Goal: Task Accomplishment & Management: Complete application form

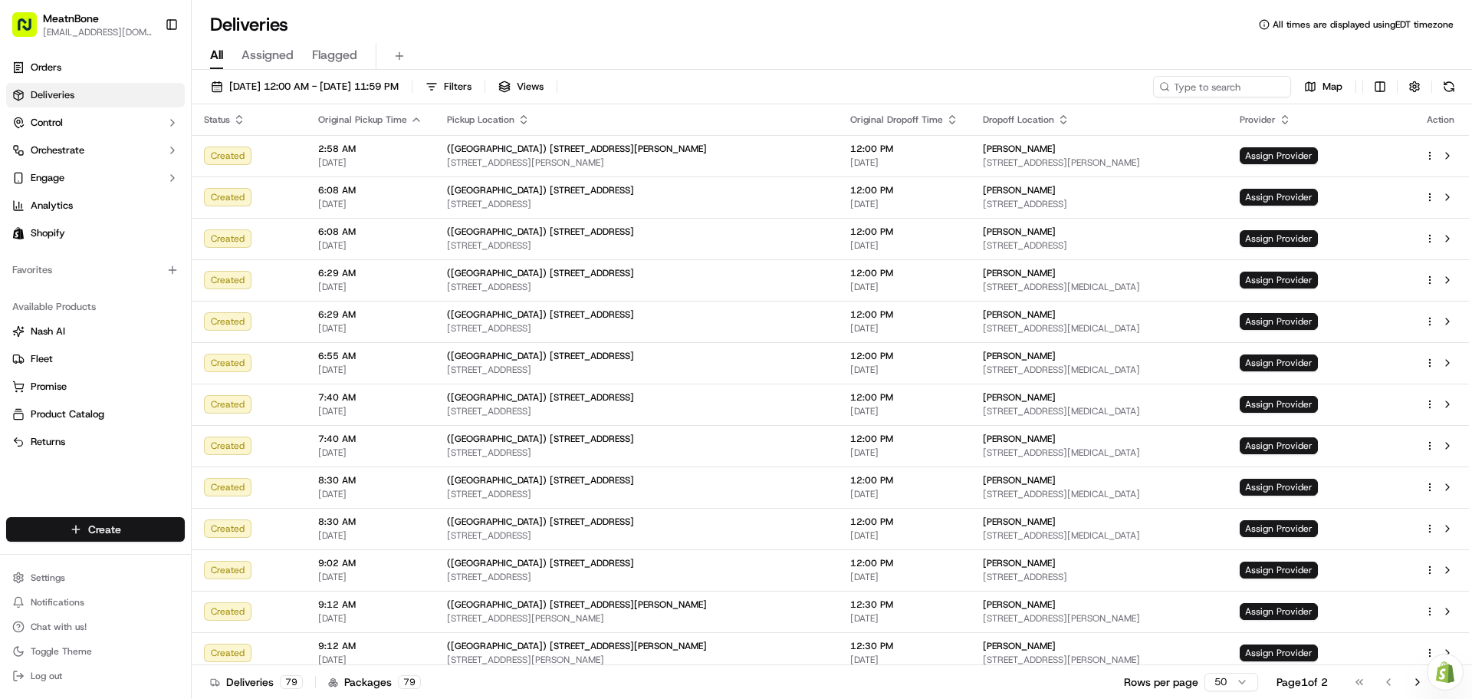
click at [121, 535] on html "MeatnBone [EMAIL_ADDRESS][DOMAIN_NAME] Toggle Sidebar Orders Deliveries Control…" at bounding box center [736, 349] width 1472 height 699
click at [238, 567] on link "Delivery" at bounding box center [277, 558] width 171 height 28
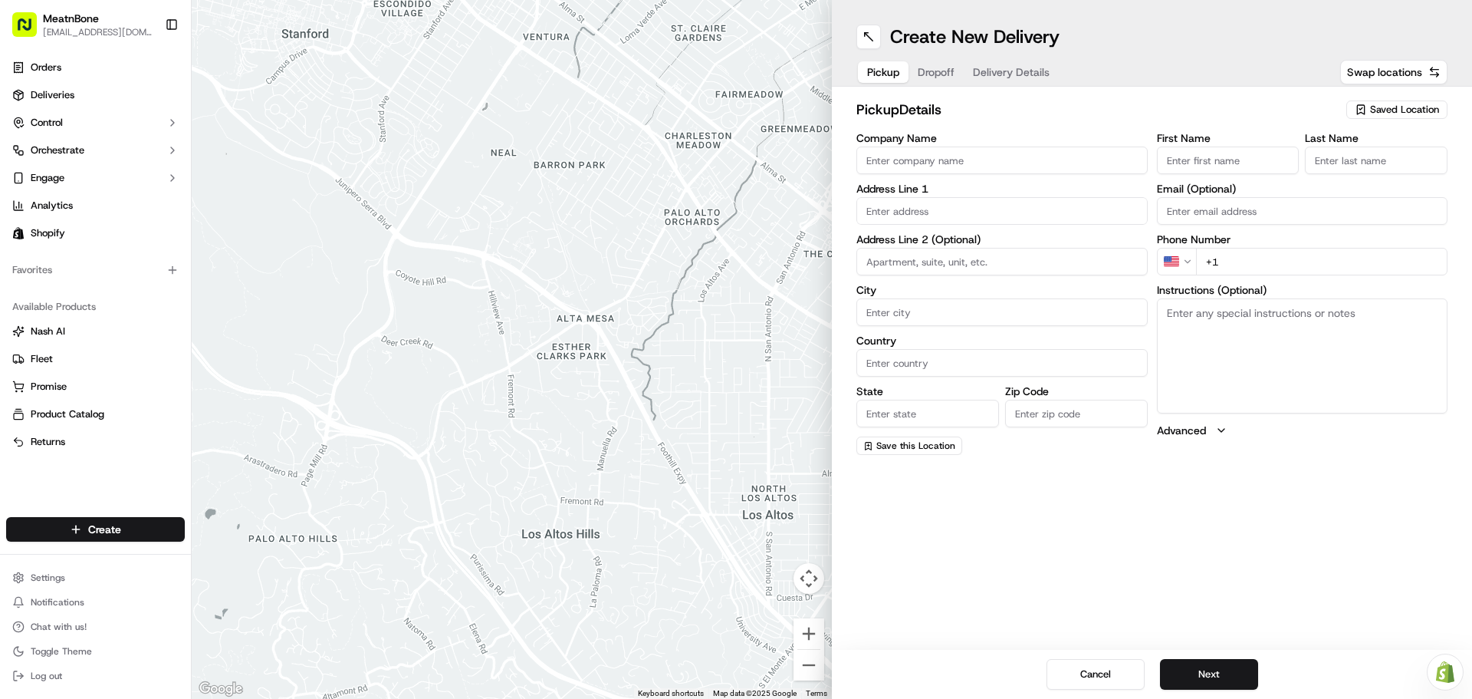
click at [1231, 160] on input "First Name" at bounding box center [1228, 160] width 143 height 28
type input "[PERSON_NAME]"
type input "Meat N Bone"
type input "[STREET_ADDRESS][PERSON_NAME]"
type input "[GEOGRAPHIC_DATA]"
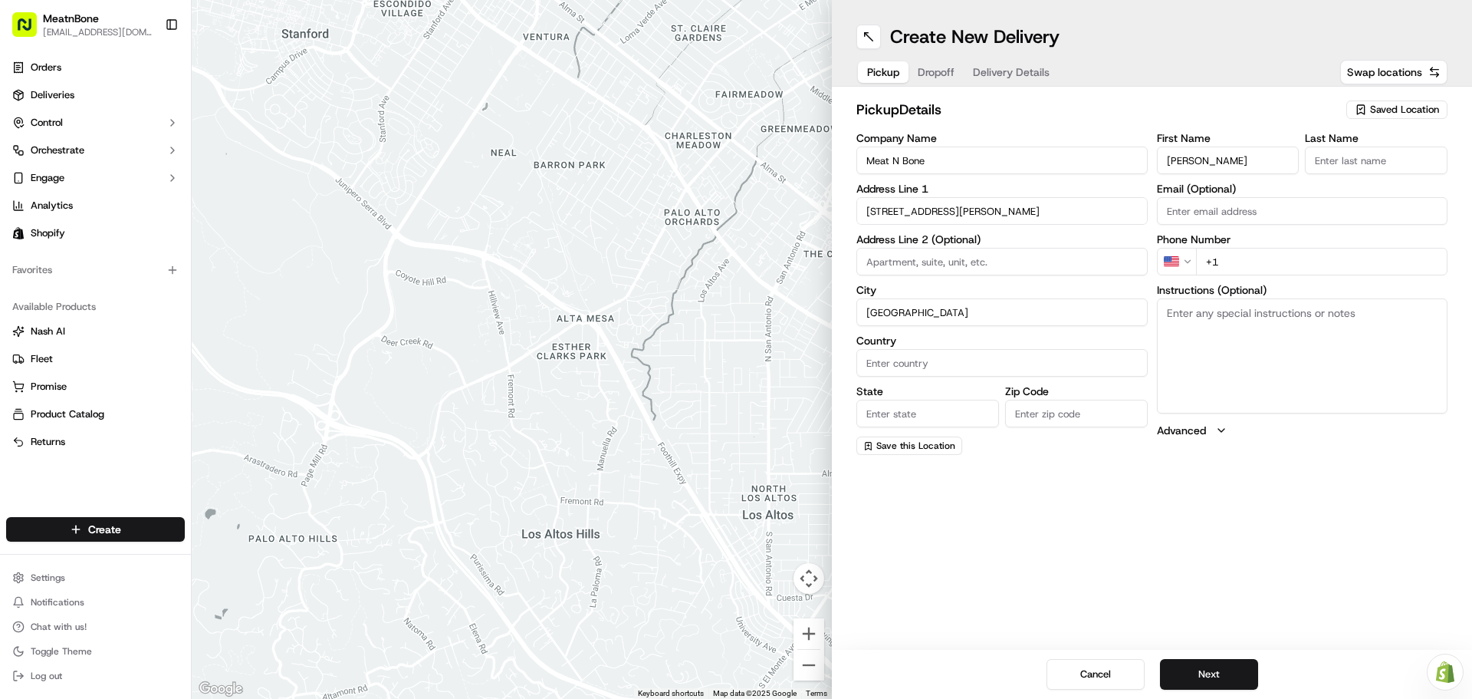
type input "[GEOGRAPHIC_DATA]"
type input "FL"
type input "33156"
type input "[PERSON_NAME]"
type input "[EMAIL_ADDRESS][DOMAIN_NAME]"
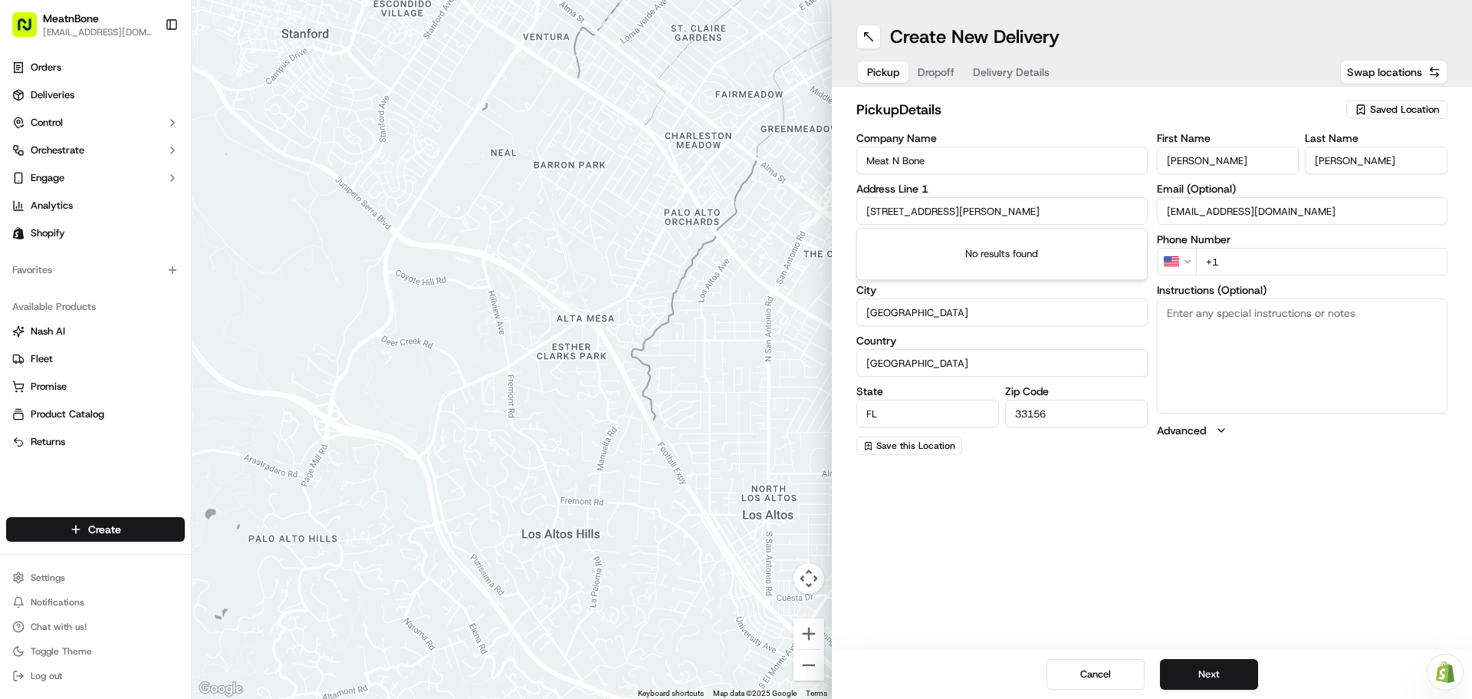
click at [1251, 262] on input "+1" at bounding box center [1322, 262] width 252 height 28
type input "[PHONE_NUMBER]"
click at [1212, 679] on button "Next" at bounding box center [1209, 674] width 98 height 31
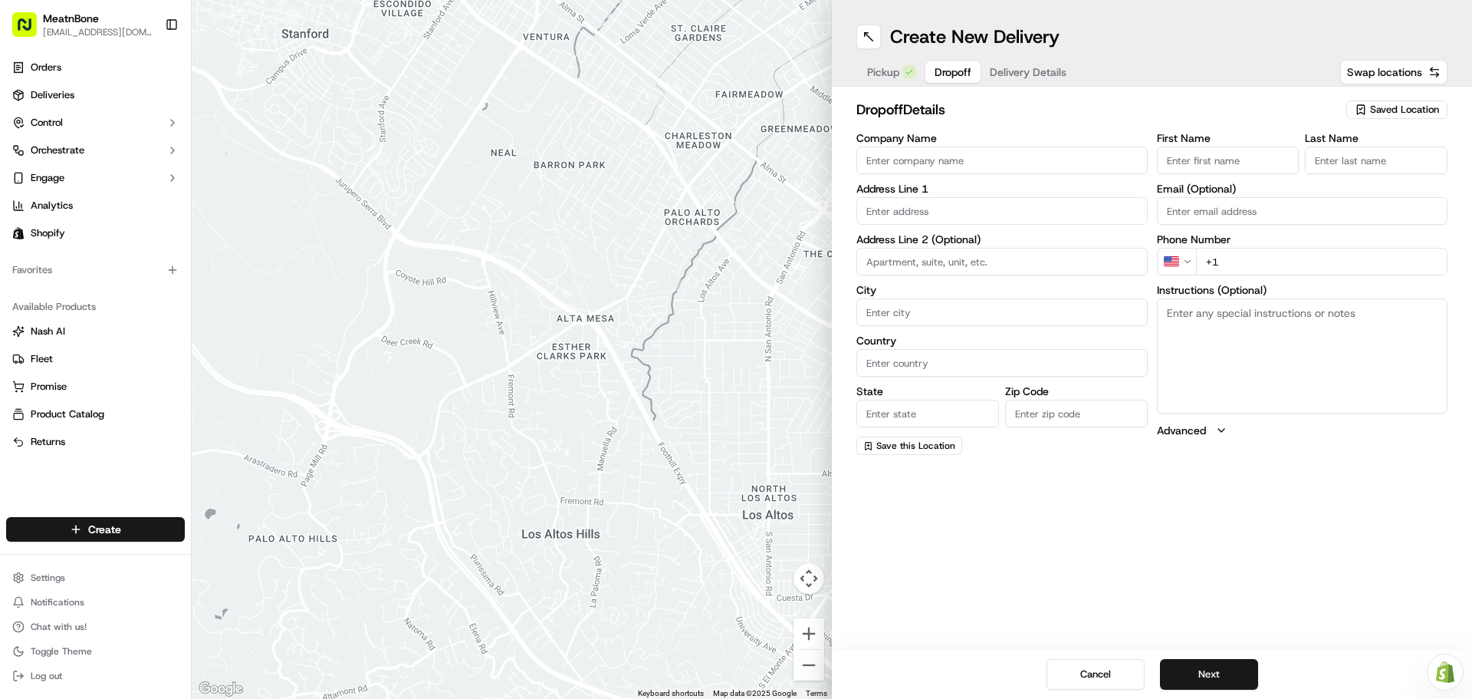
click at [1410, 109] on span "Saved Location" at bounding box center [1404, 110] width 69 height 14
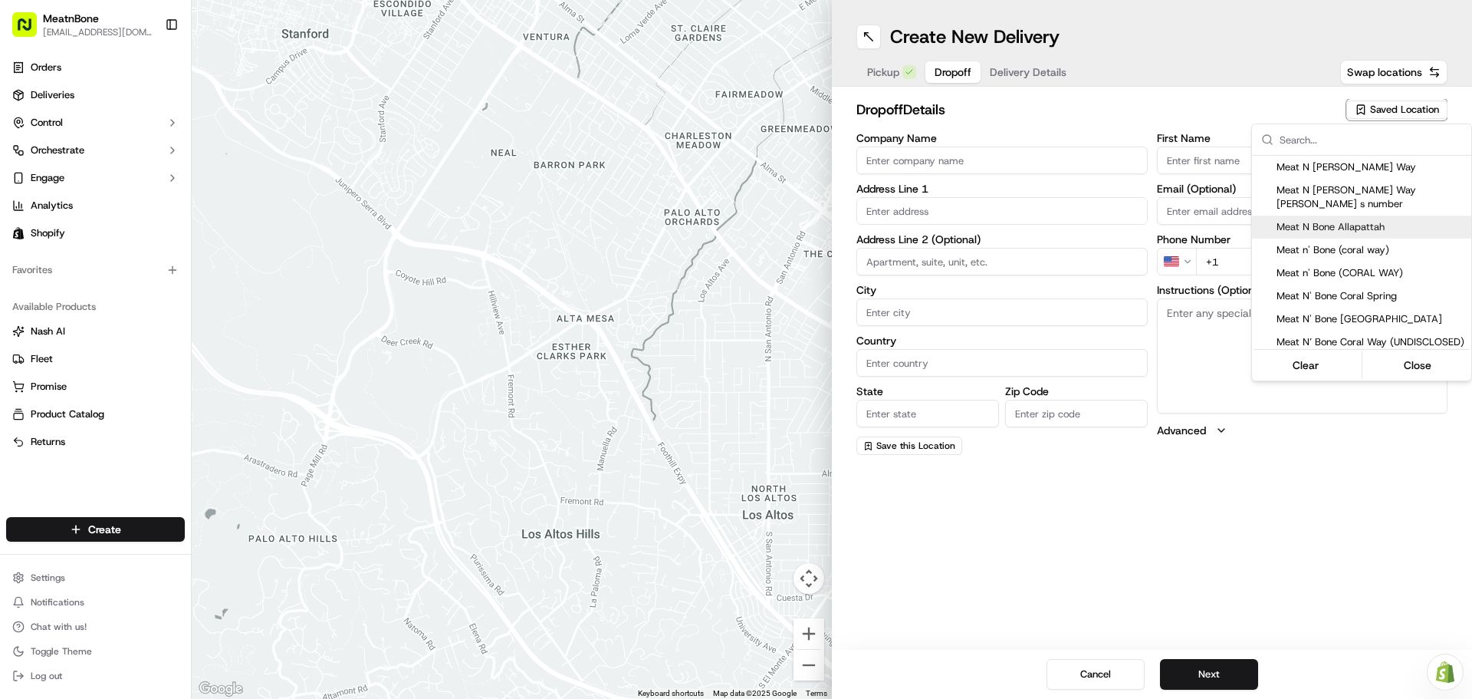
click at [1364, 220] on span "Meat N Bone Allapattah" at bounding box center [1371, 227] width 189 height 14
type input "Meat N Bone Allapattah"
type input "[STREET_ADDRESS]"
type input "[GEOGRAPHIC_DATA]"
type input "US"
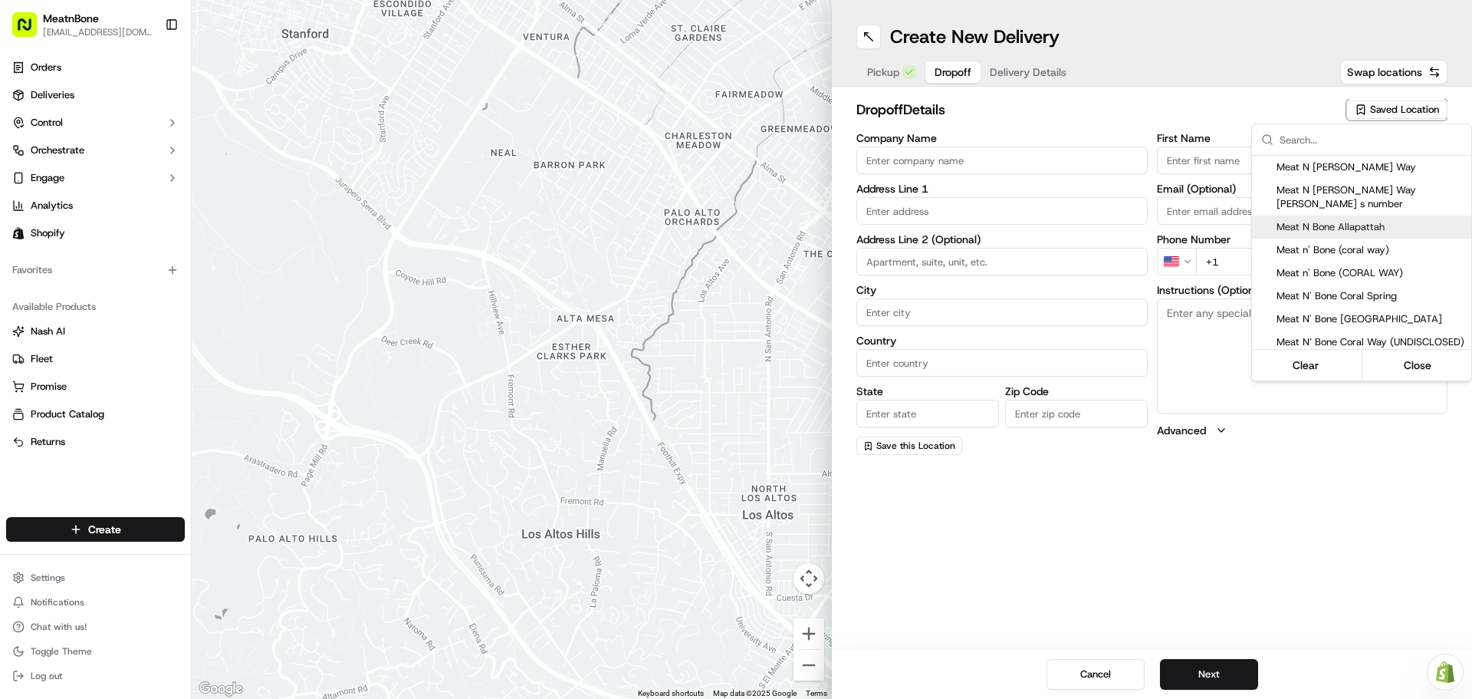
type input "FL"
type input "33142"
type input "[PHONE_NUMBER]"
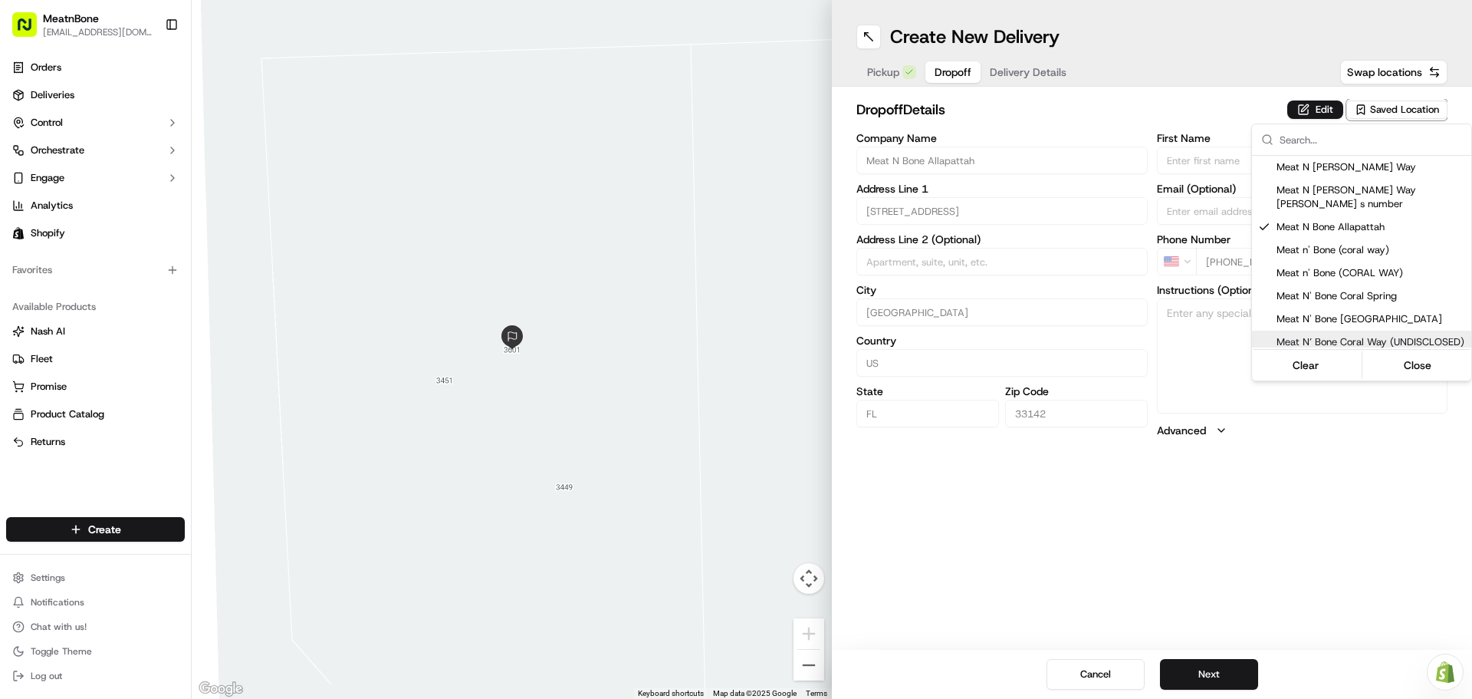
click at [1223, 380] on html "MeatnBone [EMAIL_ADDRESS][DOMAIN_NAME] Toggle Sidebar Orders Deliveries Control…" at bounding box center [736, 349] width 1472 height 699
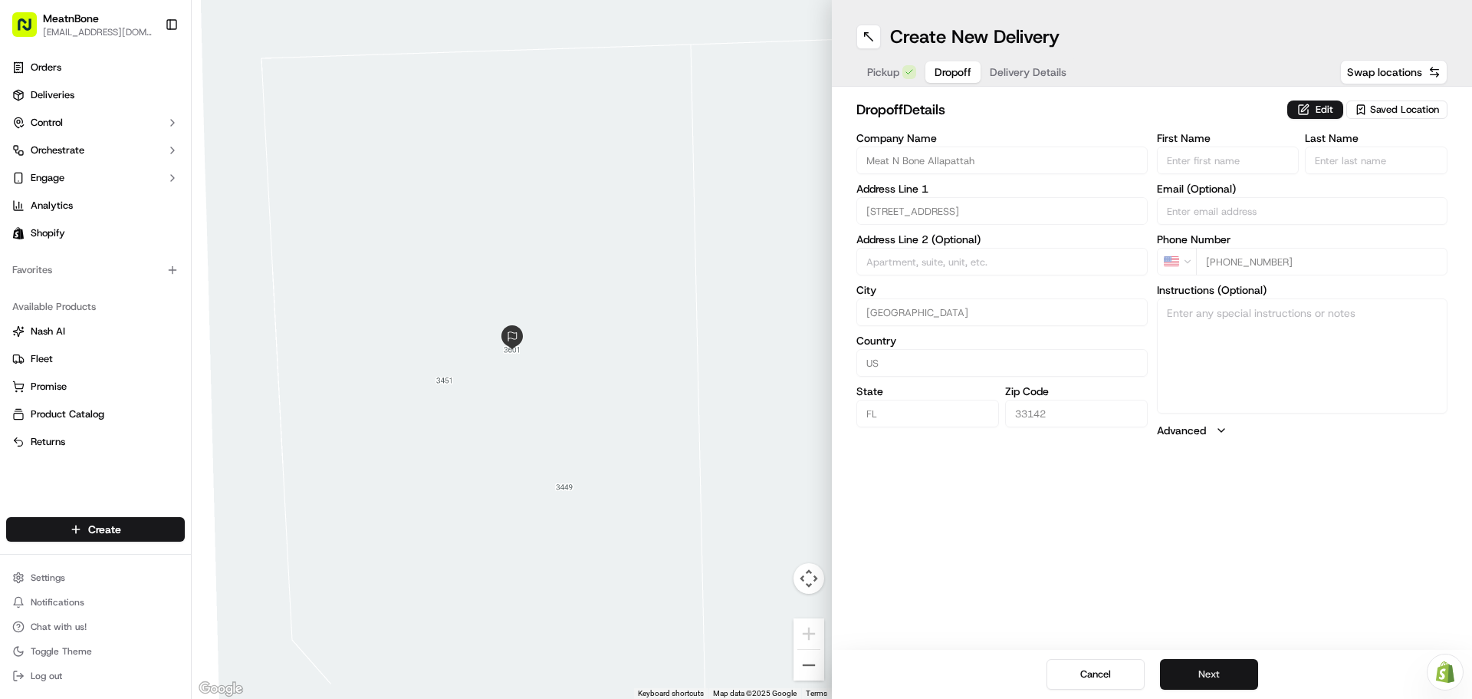
click at [1224, 672] on button "Next" at bounding box center [1209, 674] width 98 height 31
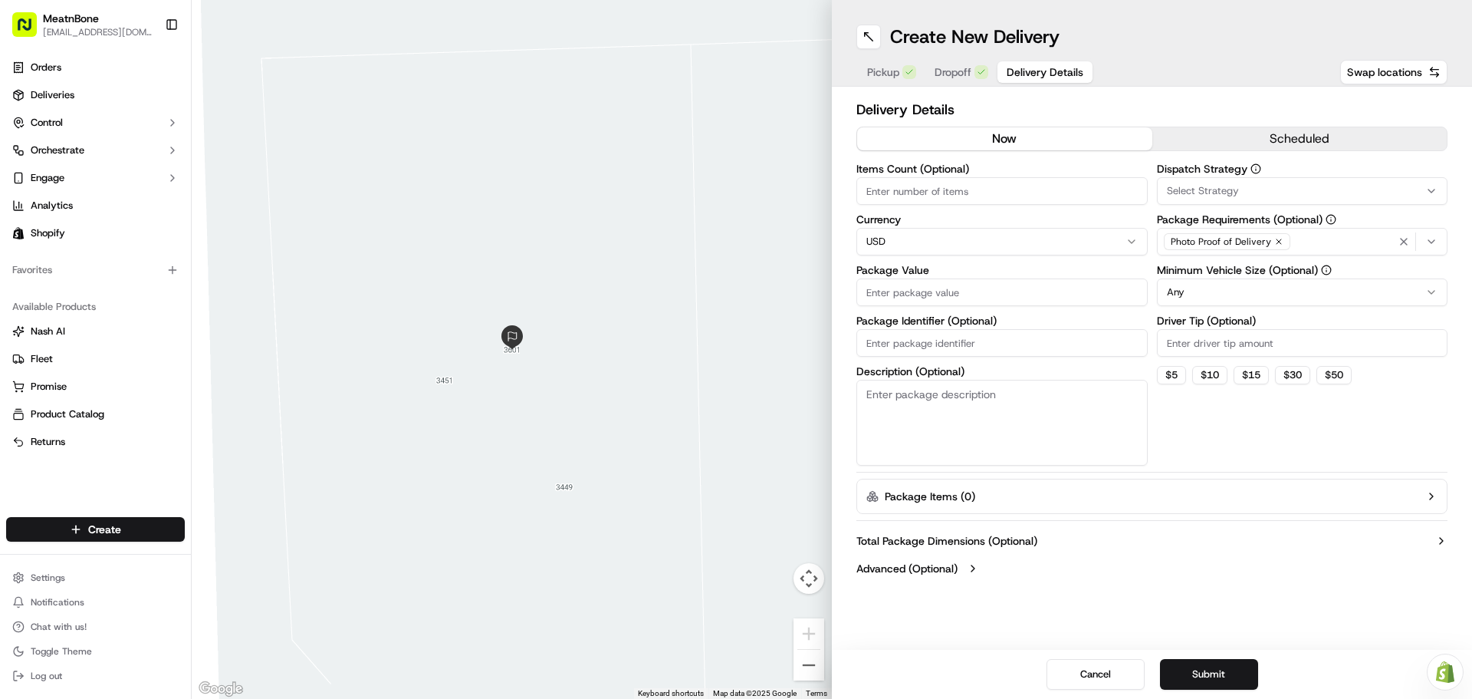
click at [1304, 243] on div "Photo Proof of Delivery" at bounding box center [1303, 241] width 284 height 23
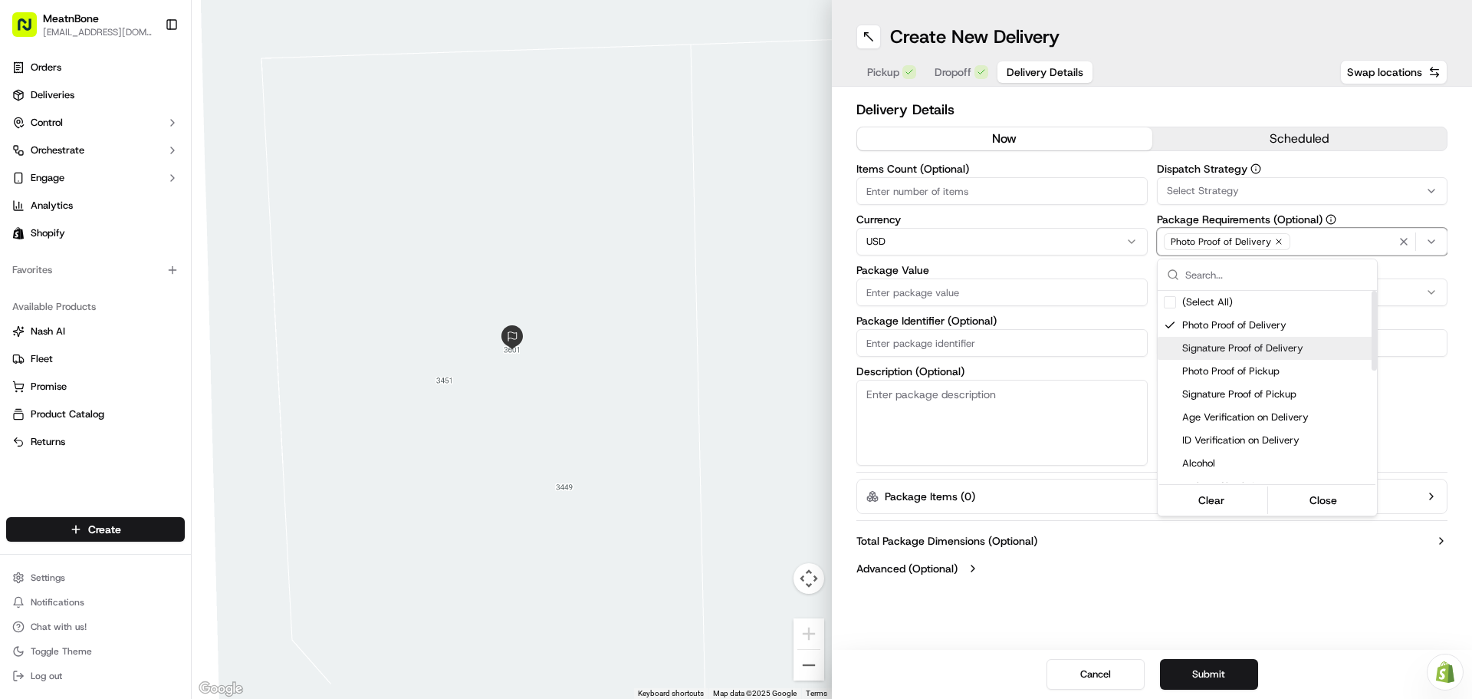
click at [1250, 346] on span "Signature Proof of Delivery" at bounding box center [1277, 348] width 189 height 14
click at [989, 186] on html "MeatnBone [EMAIL_ADDRESS][DOMAIN_NAME] Toggle Sidebar Orders Deliveries Control…" at bounding box center [736, 349] width 1472 height 699
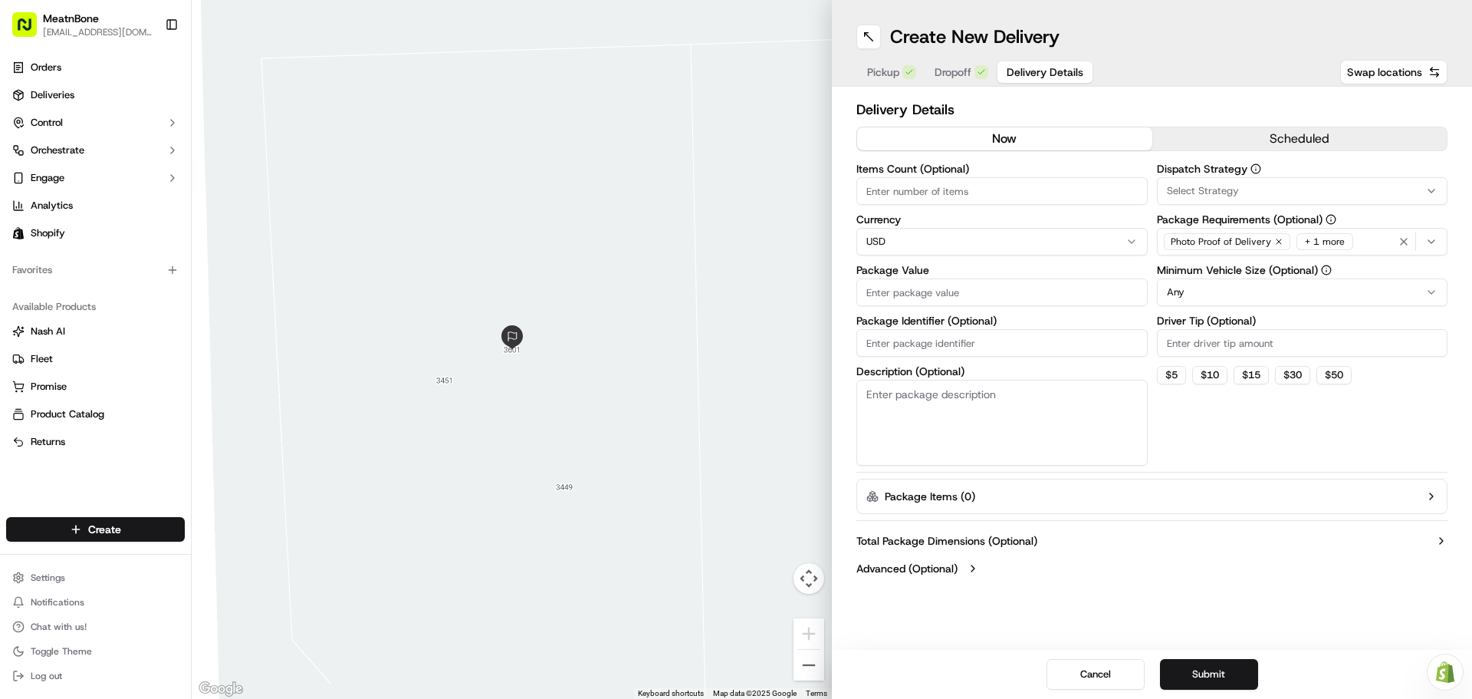
click at [966, 188] on input "Items Count (Optional)" at bounding box center [1002, 191] width 291 height 28
type input "6"
click at [919, 299] on input "Package Value" at bounding box center [1002, 292] width 291 height 28
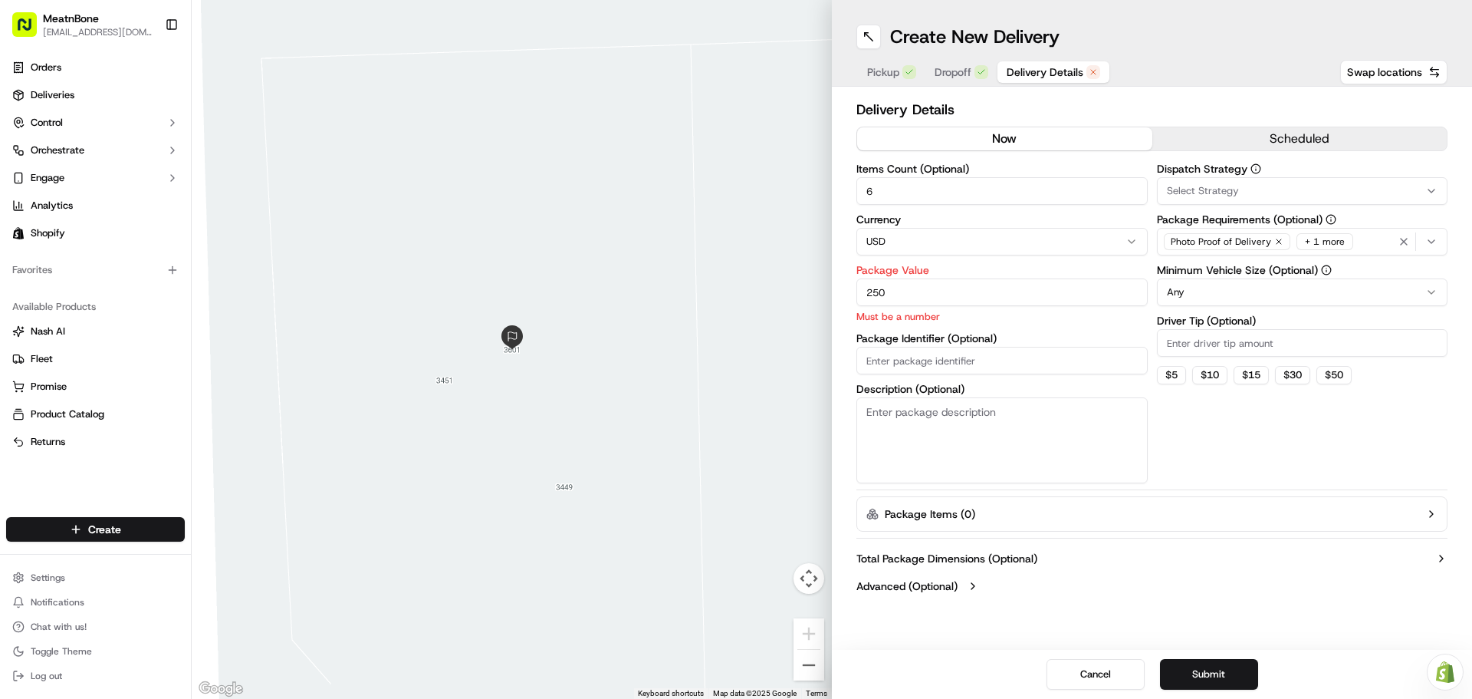
type input "250"
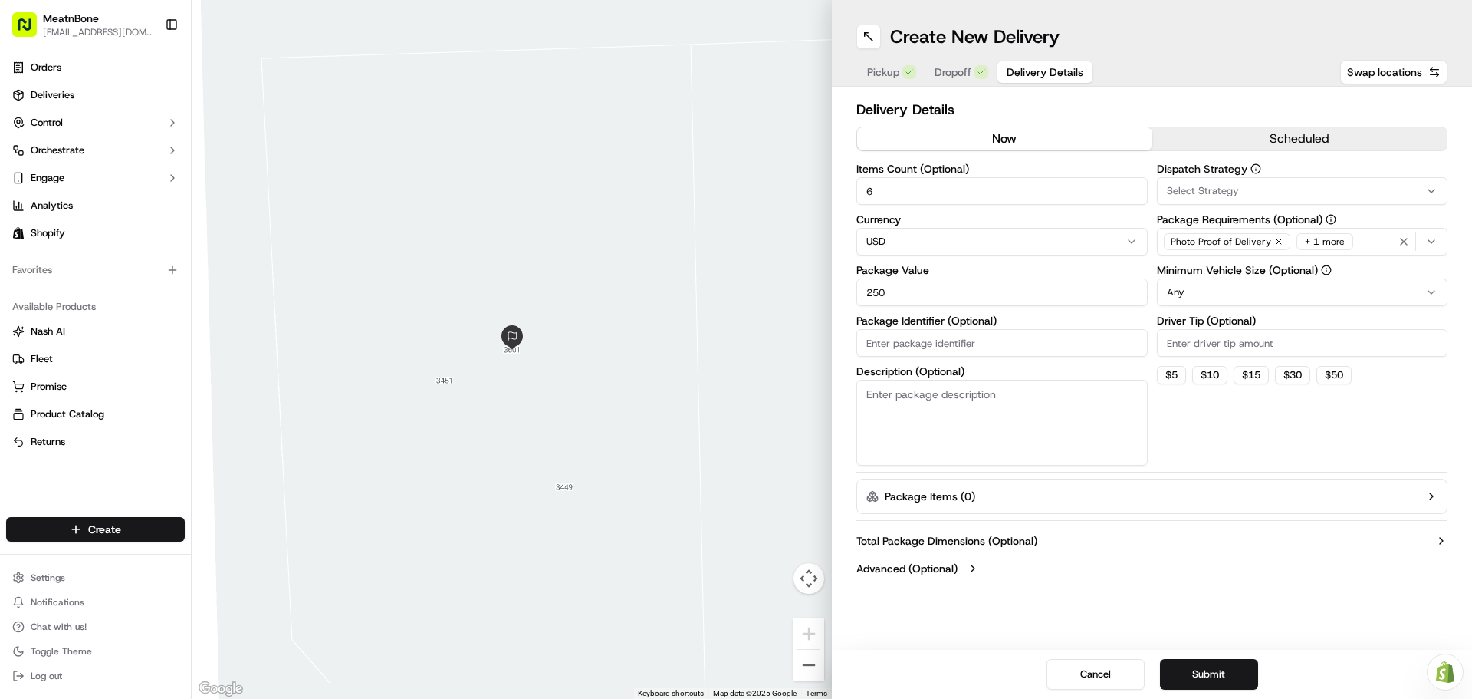
click at [957, 364] on div "Items Count (Optional) 6 Currency USD Package Value 250 Package Identifier (Opt…" at bounding box center [1002, 314] width 291 height 302
paste input "T10701"
type input "T10701"
click at [1176, 378] on button "$ 5" at bounding box center [1171, 375] width 29 height 18
click at [1206, 377] on button "$ 10" at bounding box center [1210, 375] width 35 height 18
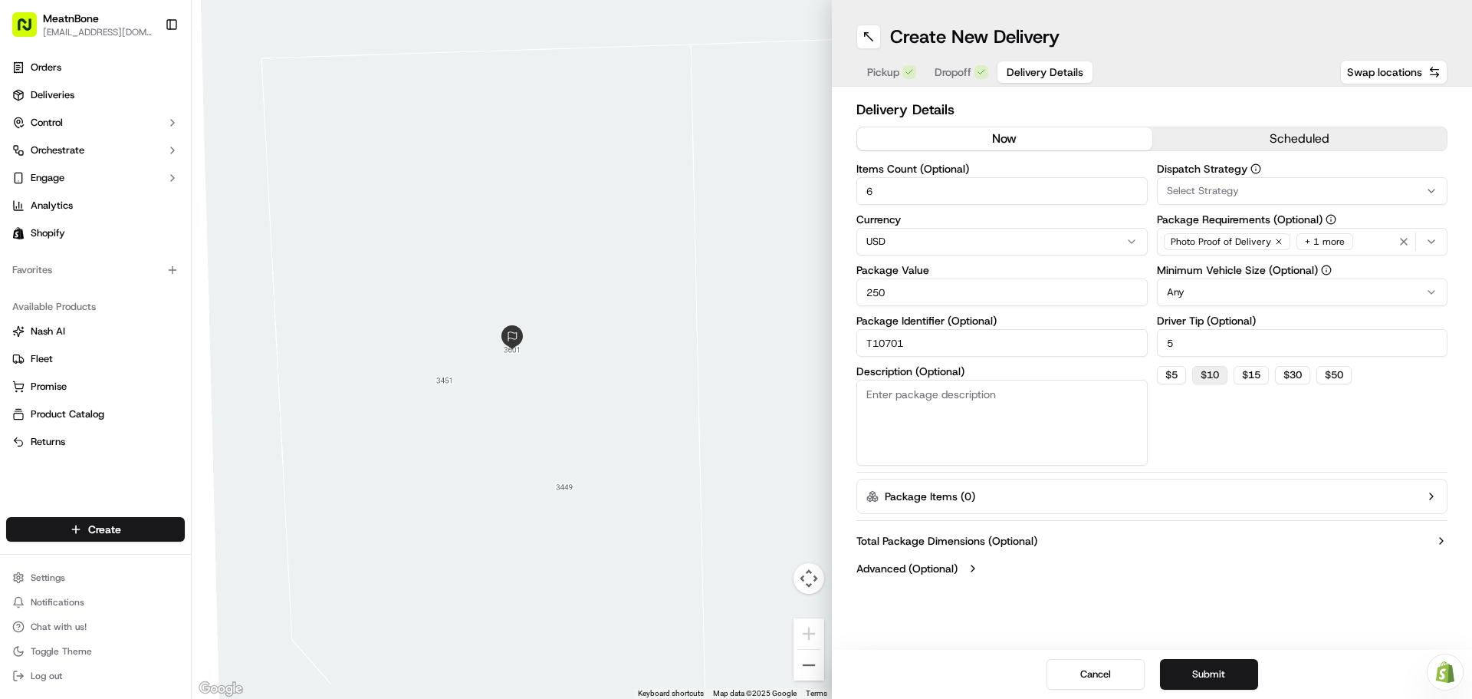
type input "10"
click at [1216, 420] on div "Dispatch Strategy Select Strategy Package Requirements (Optional) Photo Proof o…" at bounding box center [1302, 314] width 291 height 302
click at [1195, 666] on button "Submit" at bounding box center [1209, 674] width 98 height 31
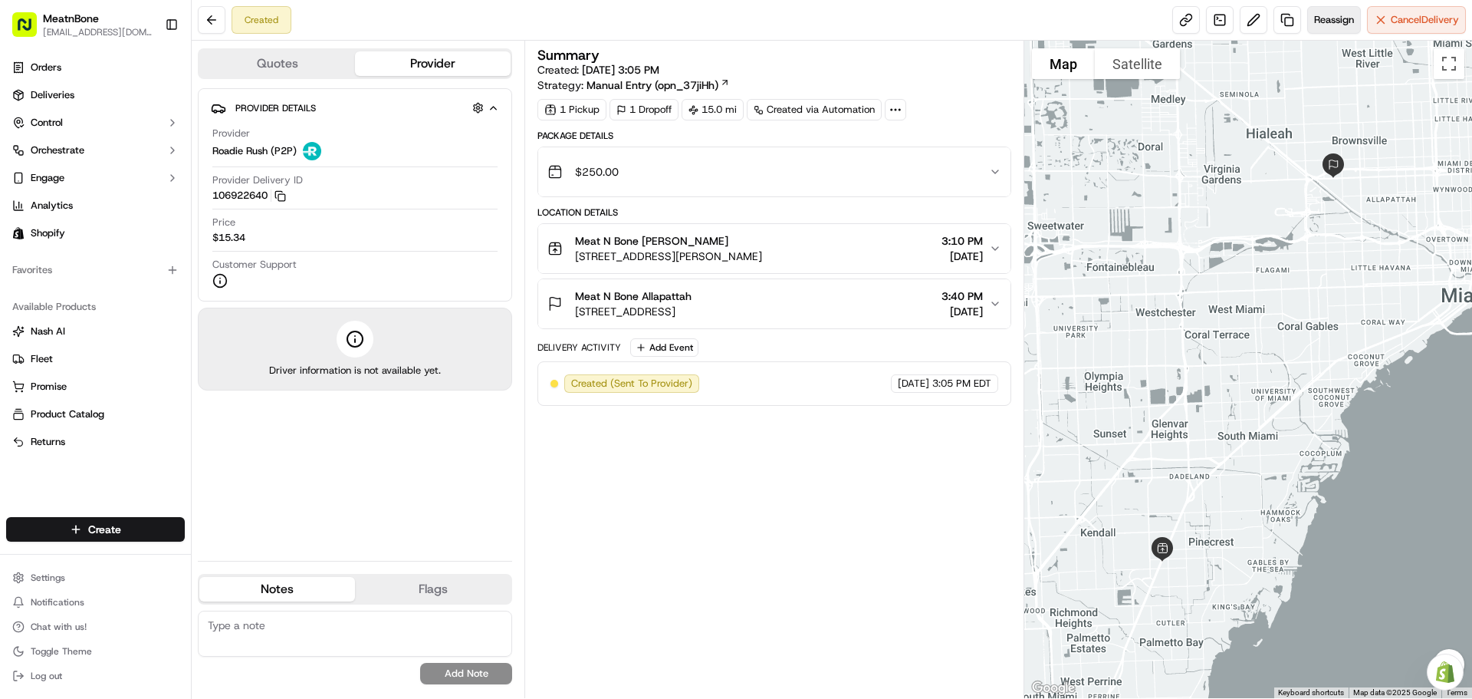
click at [1327, 20] on span "Reassign" at bounding box center [1334, 20] width 40 height 14
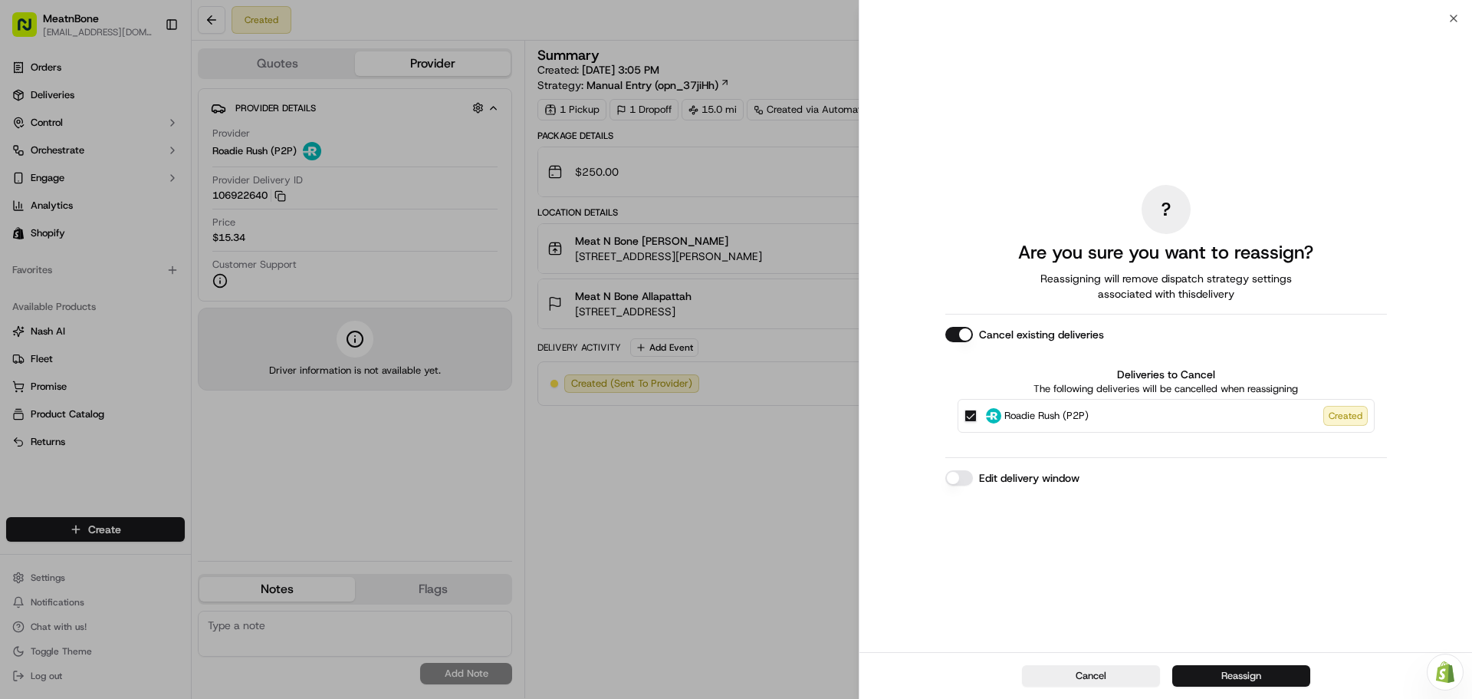
click at [1226, 679] on button "Reassign" at bounding box center [1242, 675] width 138 height 21
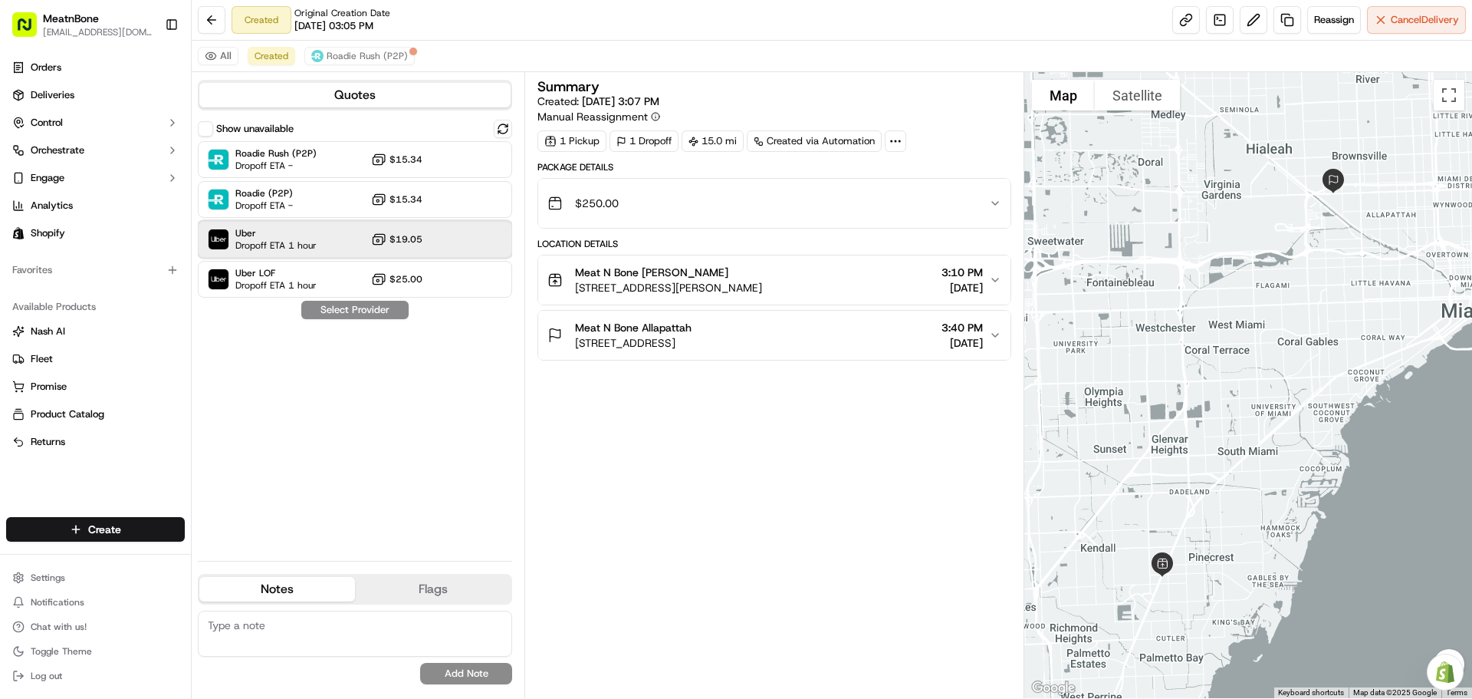
click at [333, 234] on div "Uber Dropoff ETA 1 hour $19.05" at bounding box center [355, 239] width 314 height 37
click at [366, 314] on button "Assign Provider" at bounding box center [355, 310] width 109 height 18
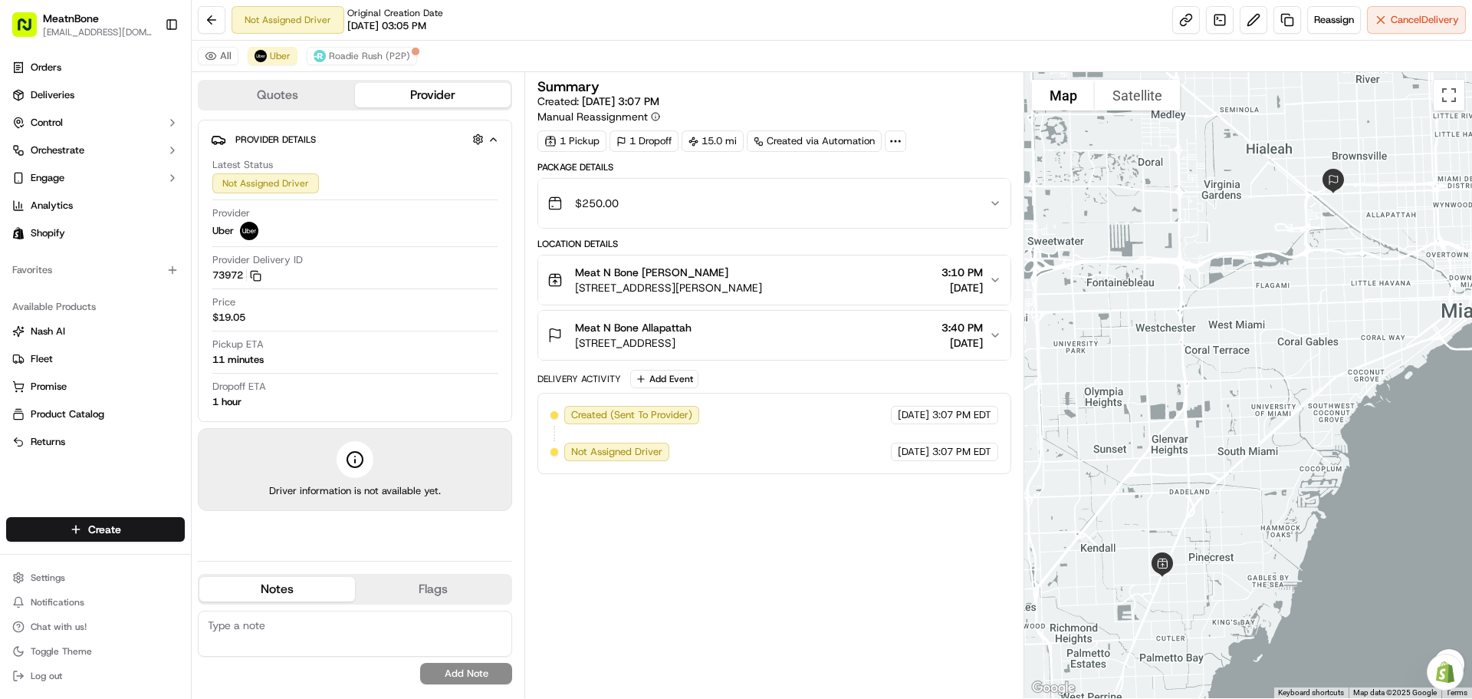
click at [999, 196] on button "$250.00" at bounding box center [774, 203] width 472 height 49
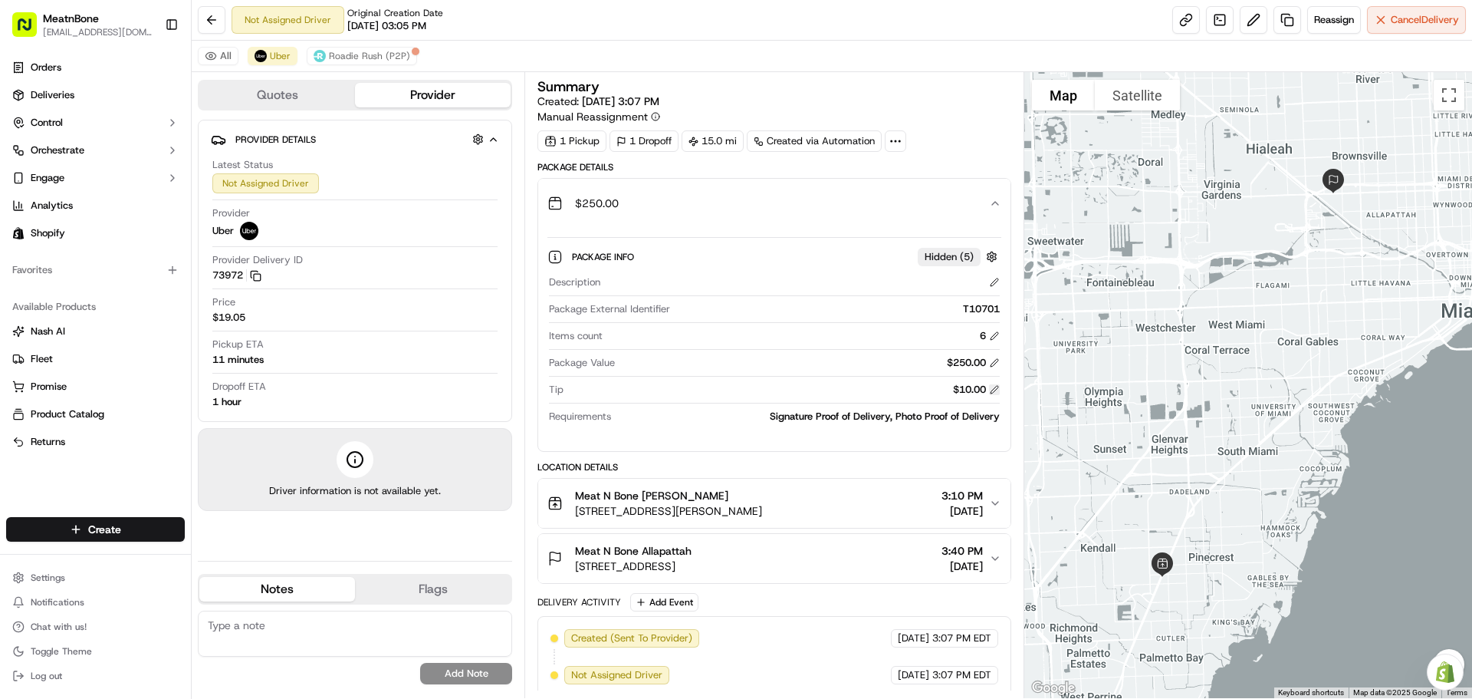
click at [994, 386] on button at bounding box center [994, 389] width 11 height 11
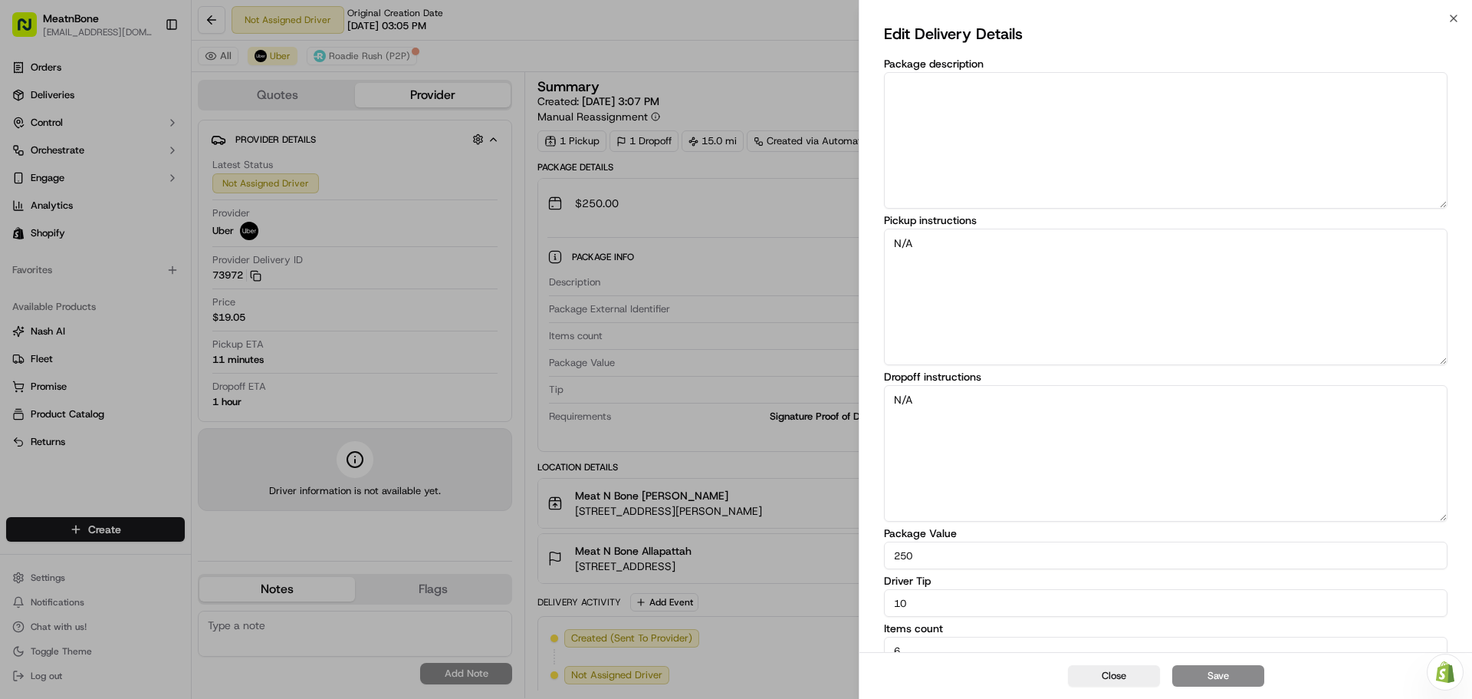
click at [1387, 603] on input "10" at bounding box center [1166, 603] width 564 height 28
click at [1119, 671] on button "Close" at bounding box center [1114, 675] width 92 height 21
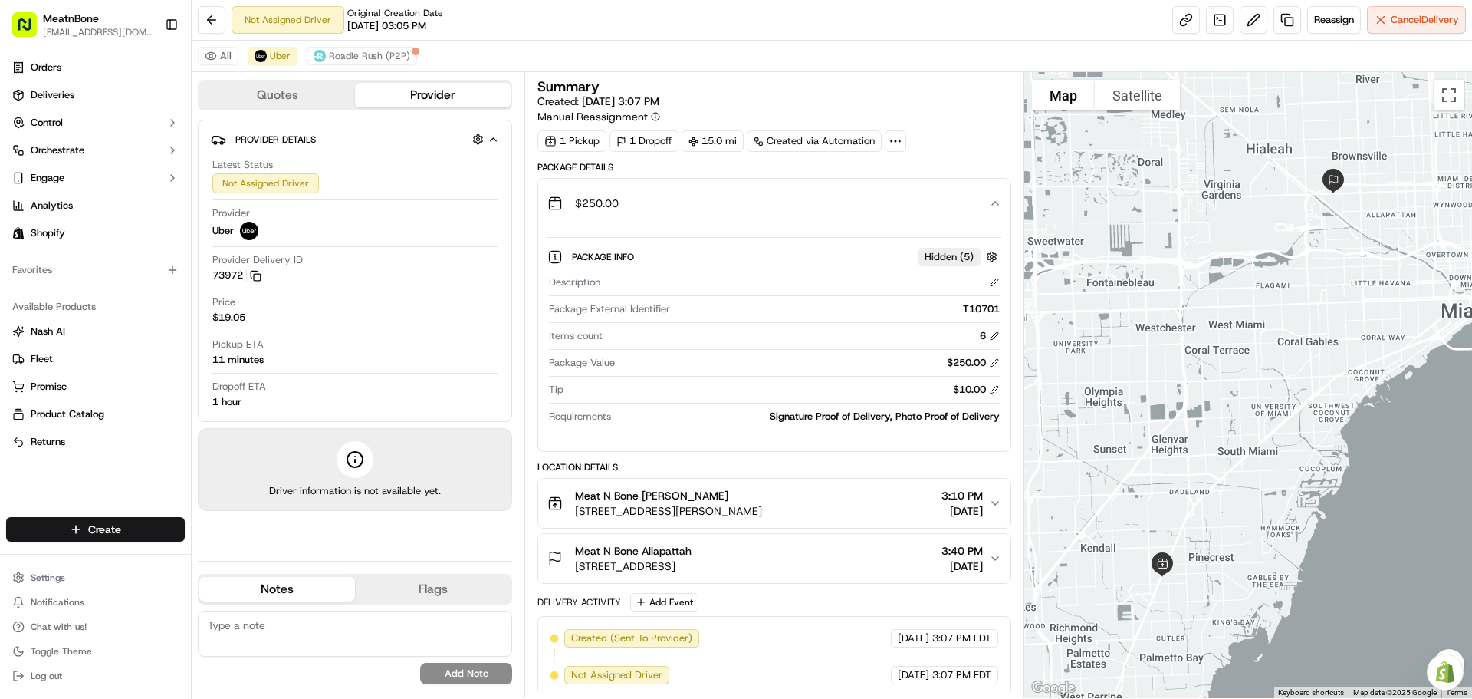
click at [997, 203] on icon "button" at bounding box center [995, 203] width 6 height 3
